Goal: Information Seeking & Learning: Learn about a topic

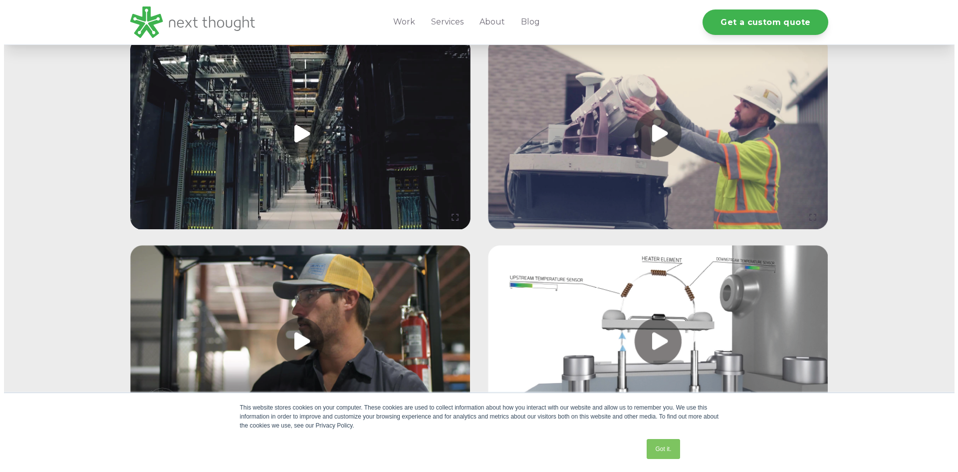
scroll to position [1348, 0]
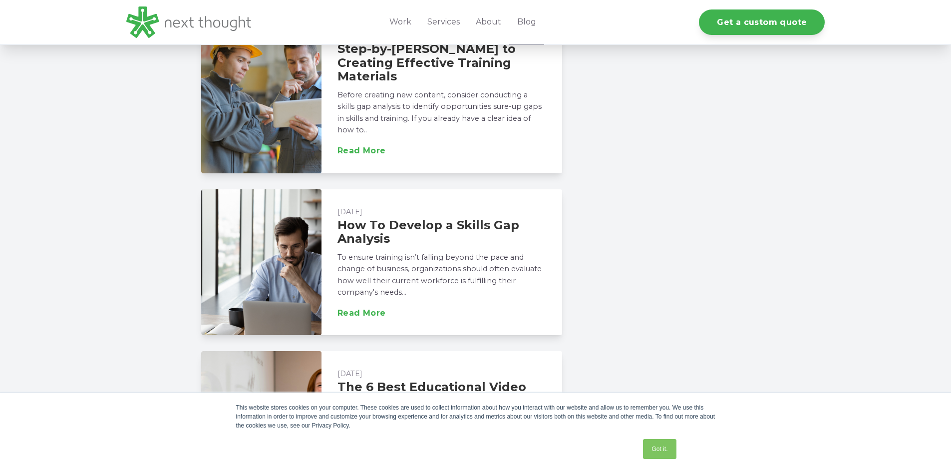
scroll to position [1198, 0]
